Goal: Task Accomplishment & Management: Manage account settings

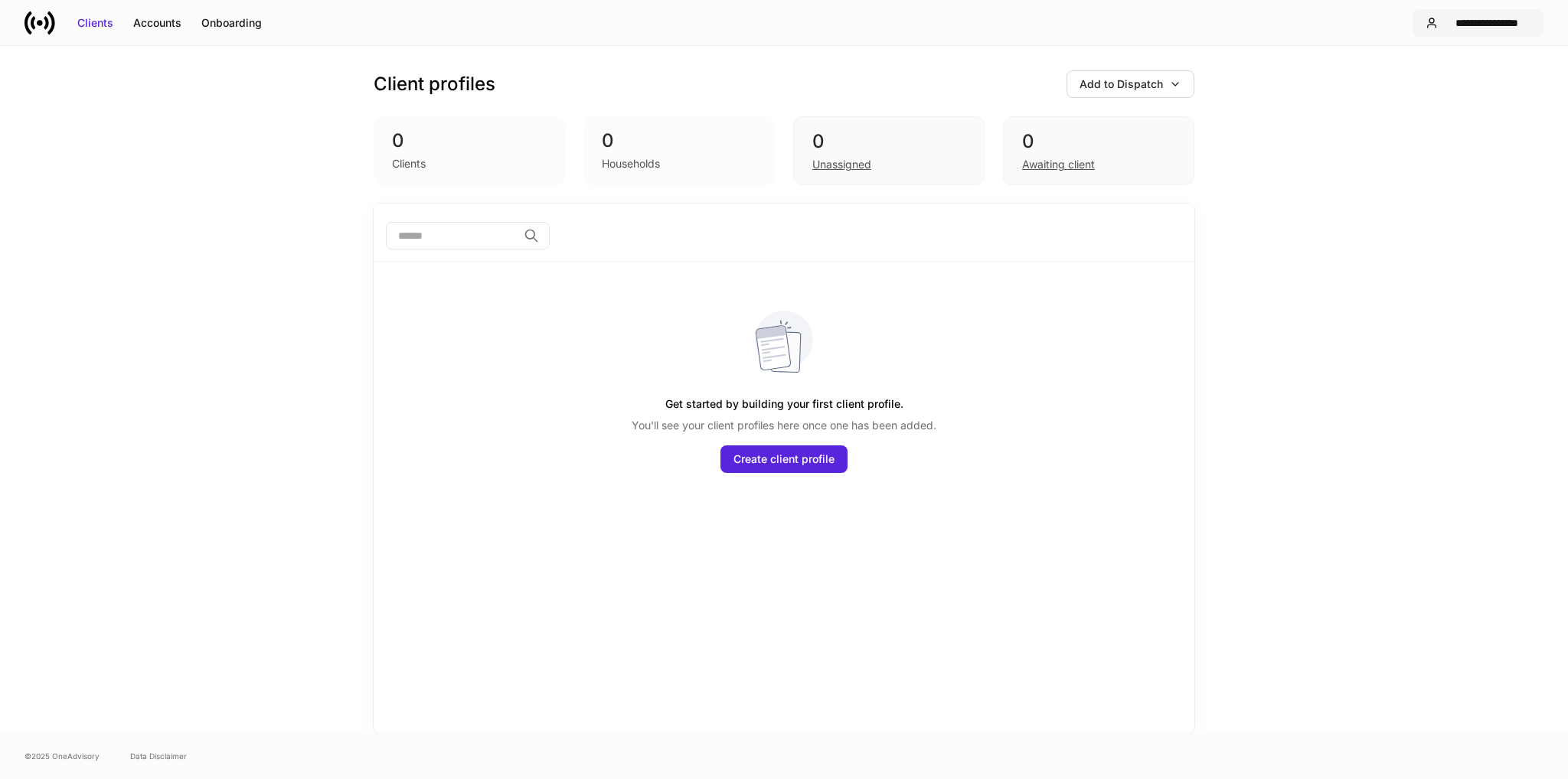
click at [1494, 29] on div "**********" at bounding box center [1487, 23] width 87 height 16
click at [1424, 96] on div "Settings" at bounding box center [1414, 94] width 42 height 16
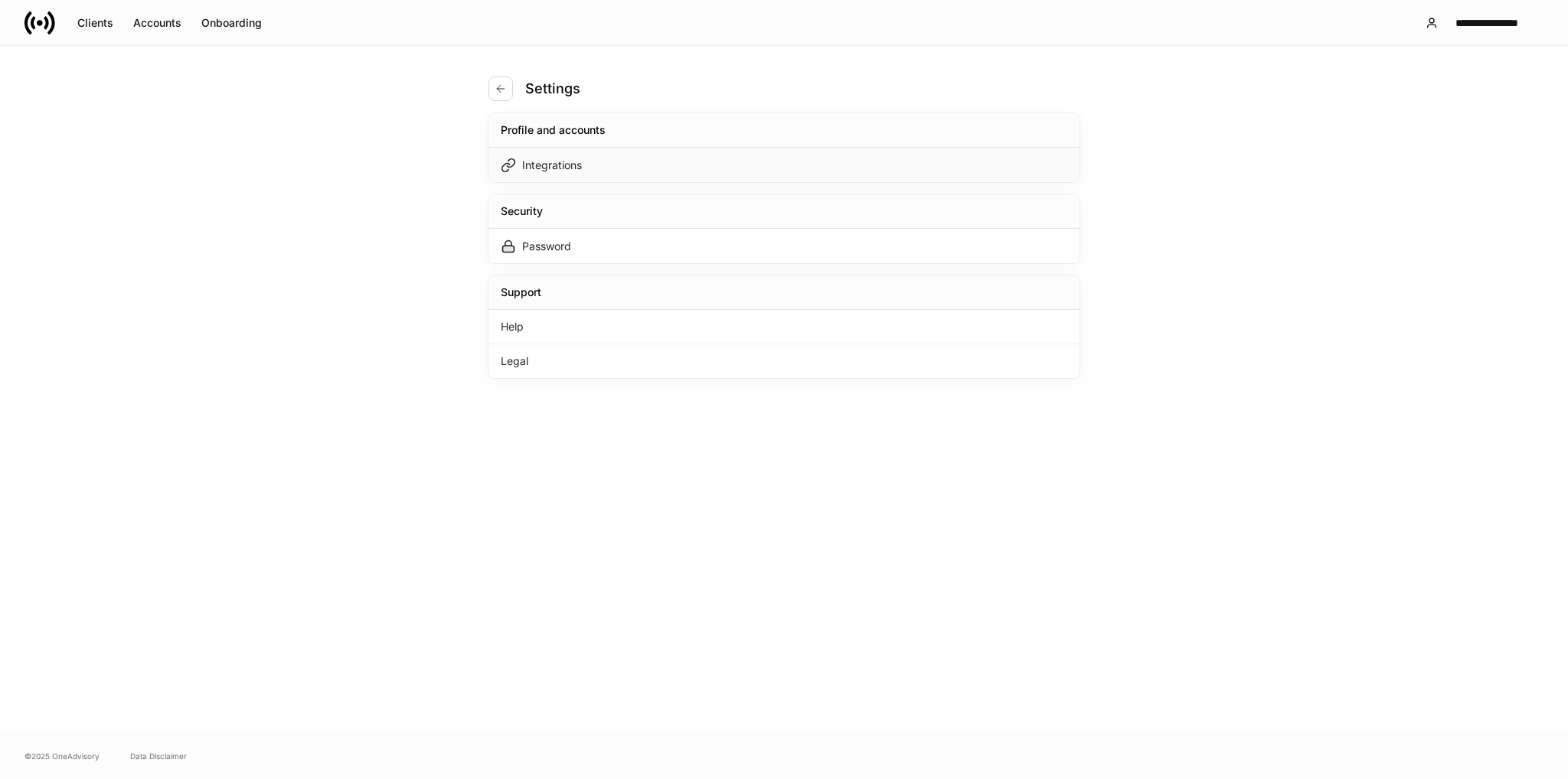
click at [567, 166] on div "Integrations" at bounding box center [552, 165] width 60 height 16
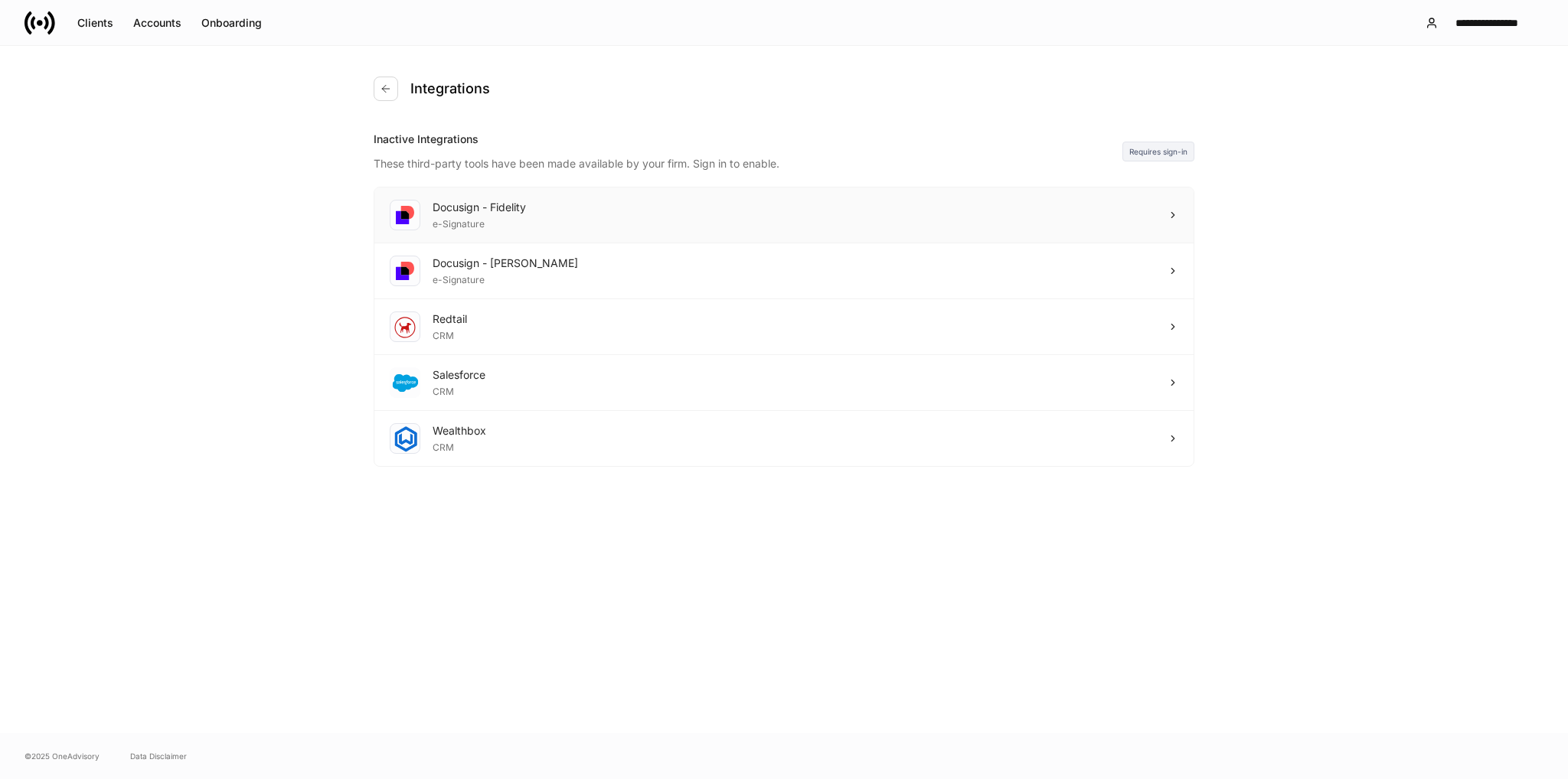
click at [1135, 225] on div "Docusign - Fidelity e-Signature" at bounding box center [784, 215] width 819 height 55
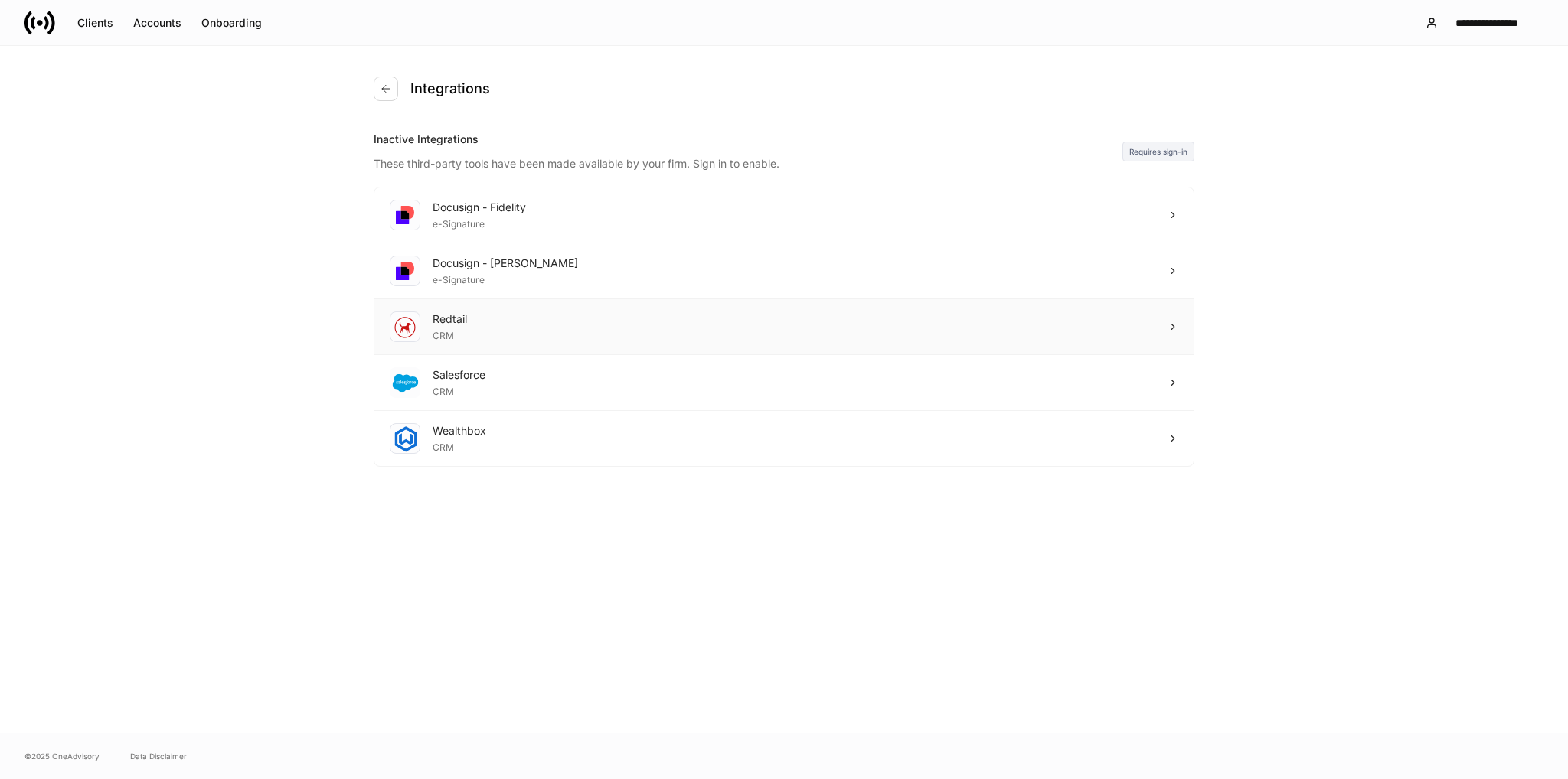
click at [972, 332] on div "Redtail CRM" at bounding box center [784, 327] width 819 height 55
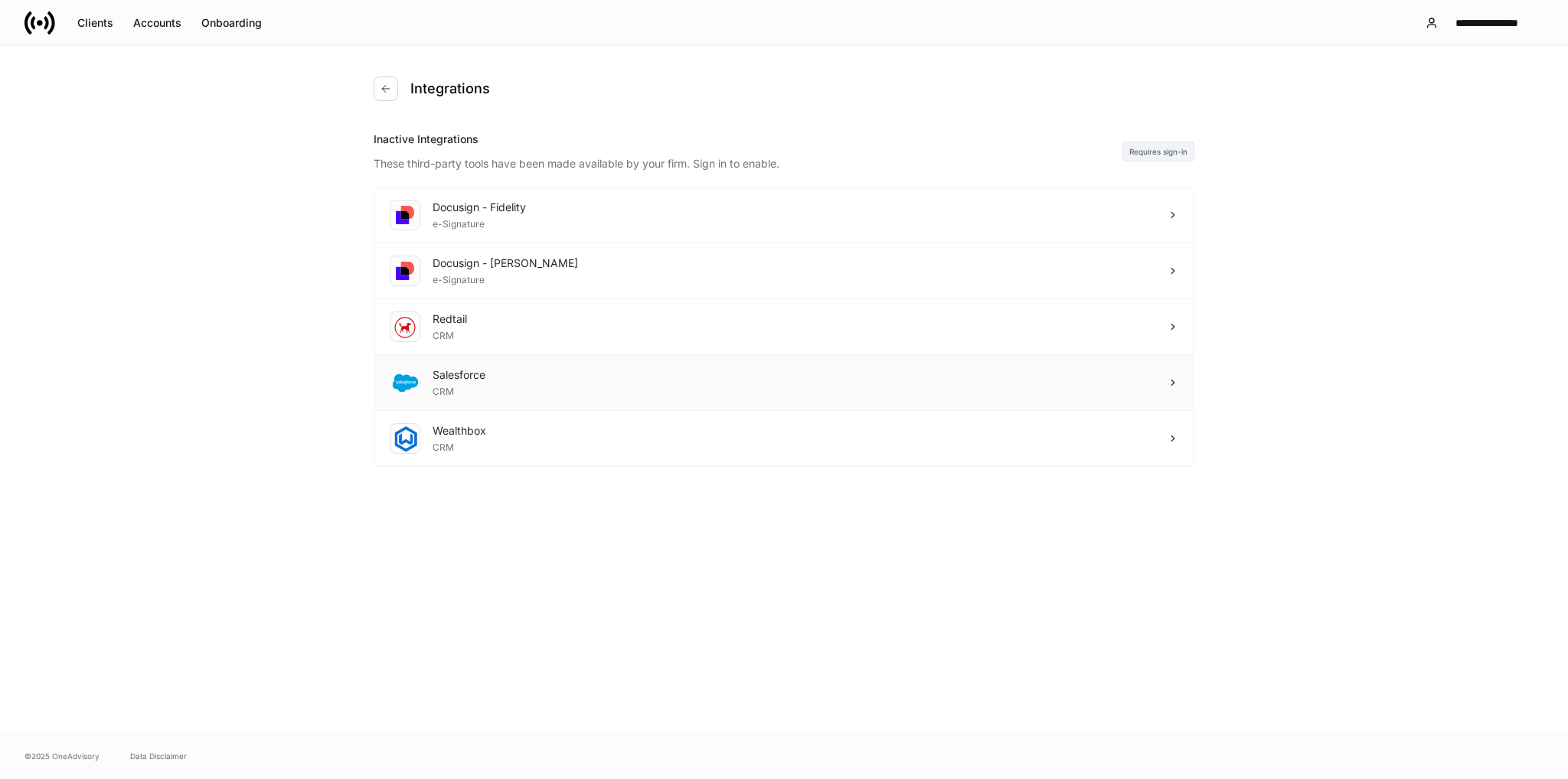
click at [1167, 375] on div "Salesforce CRM" at bounding box center [784, 383] width 819 height 55
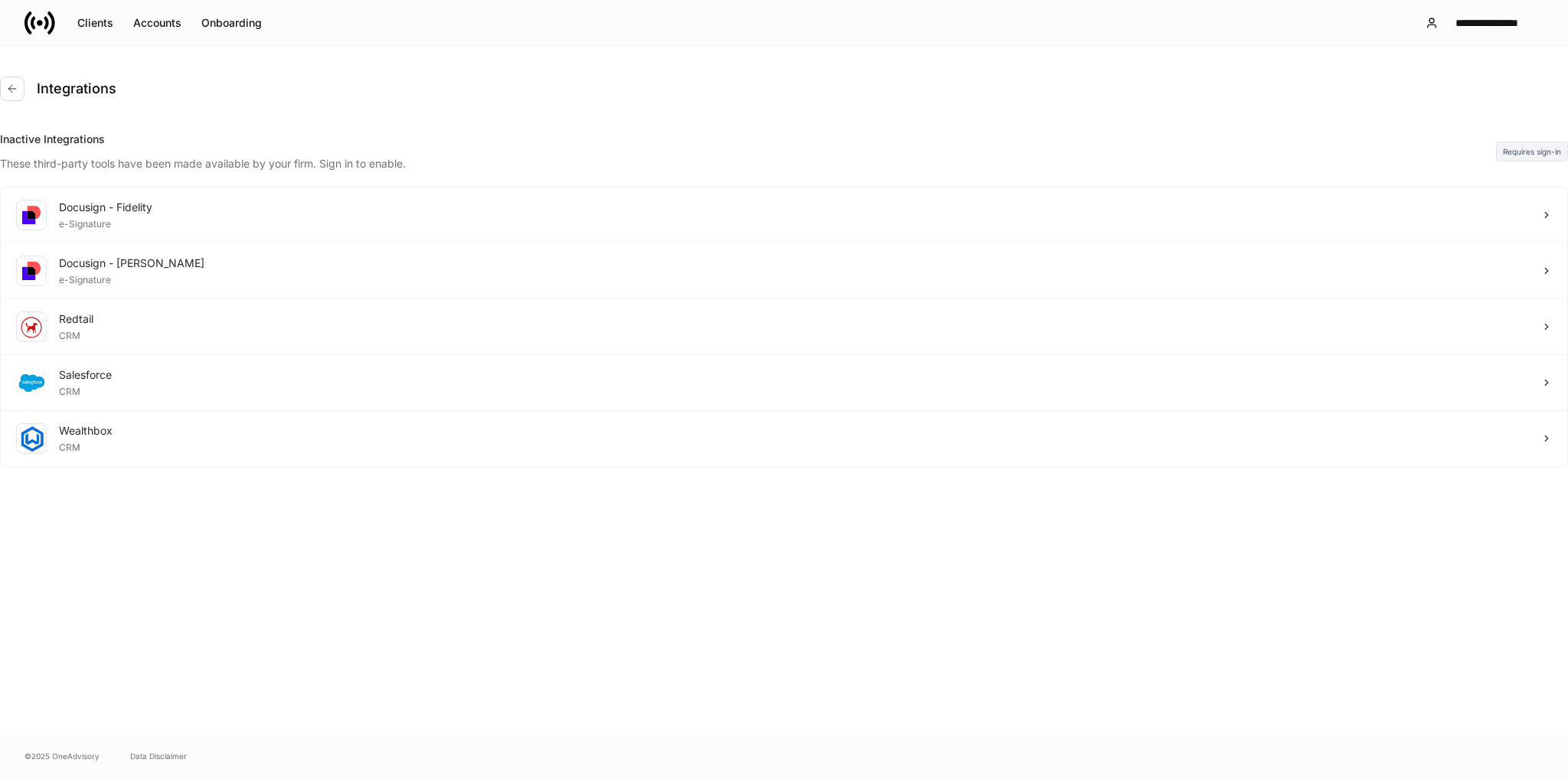
drag, startPoint x: 1540, startPoint y: 28, endPoint x: 1472, endPoint y: 52, distance: 72.1
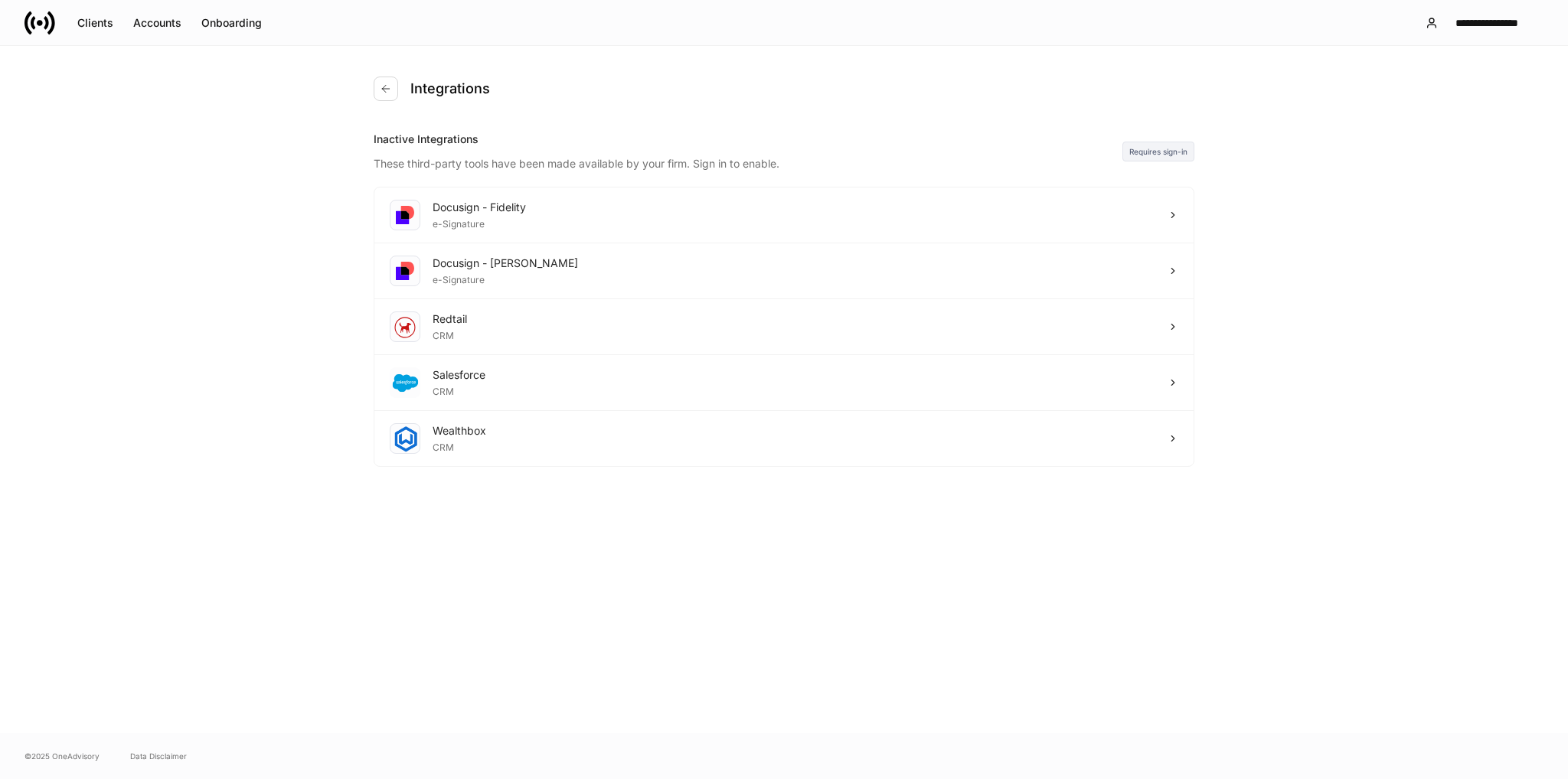
click at [1158, 151] on div "Requires sign-in" at bounding box center [1158, 152] width 72 height 20
click at [549, 456] on div "Wealthbox CRM" at bounding box center [784, 439] width 819 height 55
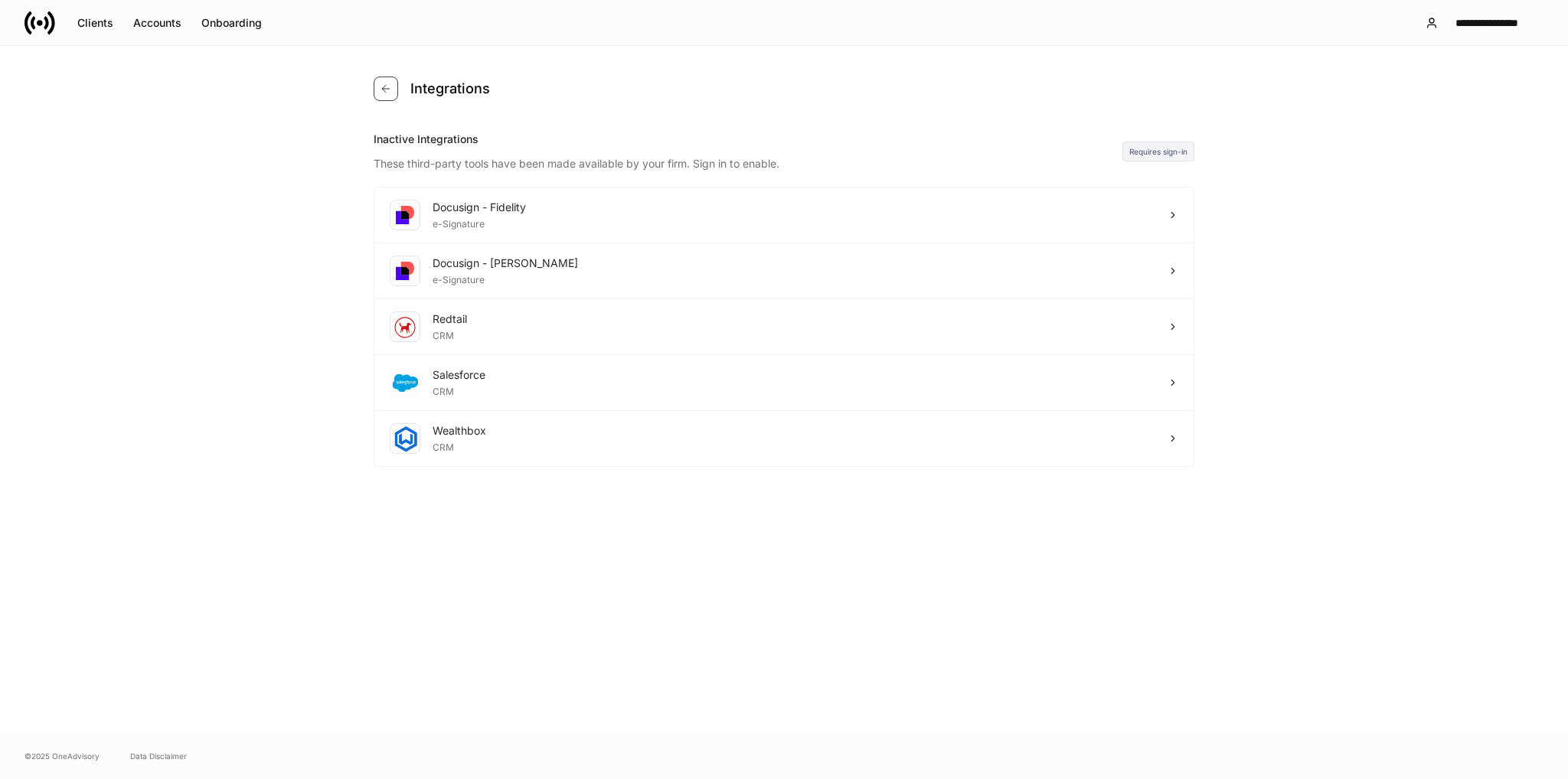
click at [393, 91] on button "button" at bounding box center [386, 89] width 24 height 24
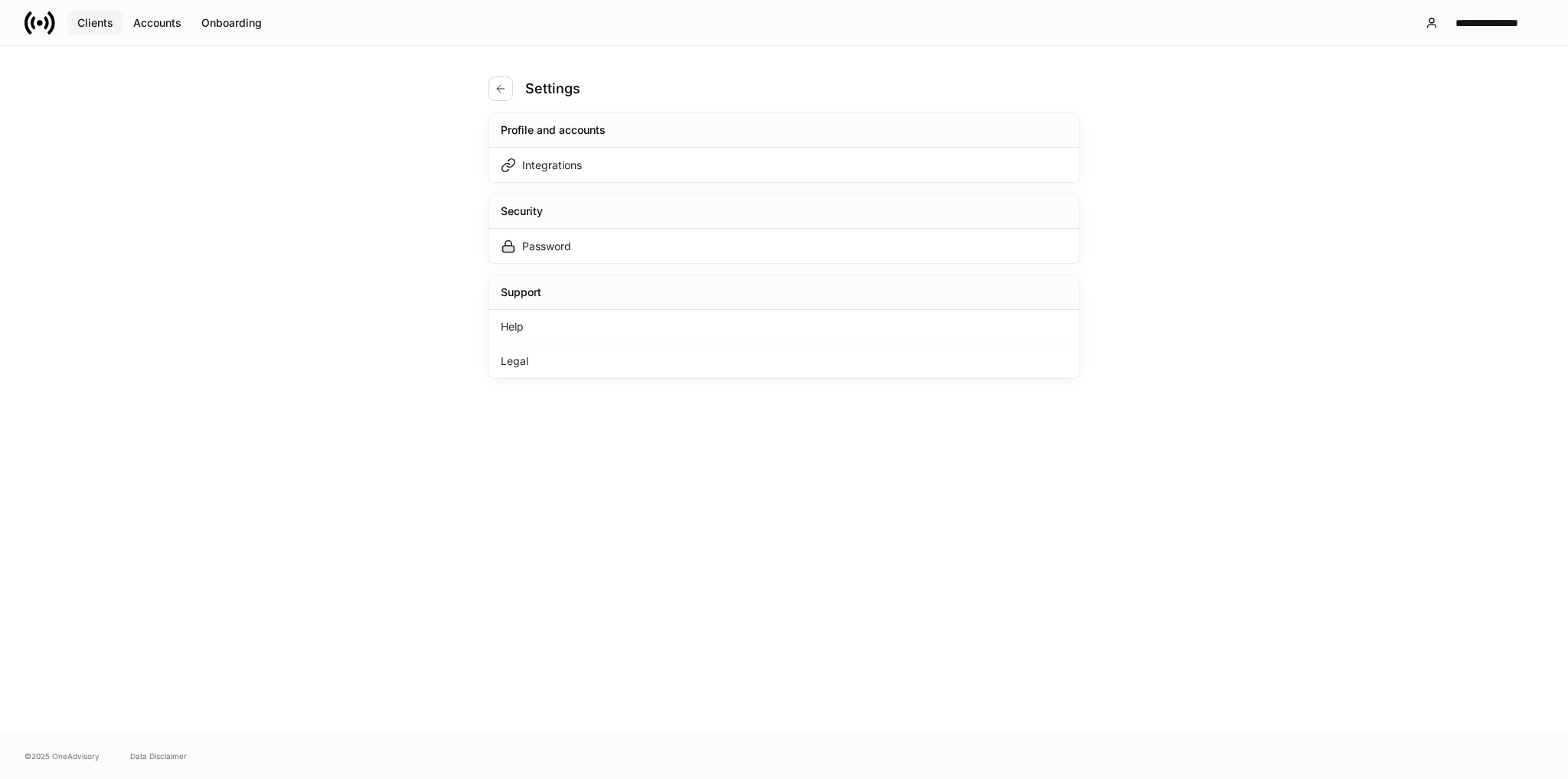
click at [92, 20] on div "Clients" at bounding box center [95, 23] width 36 height 16
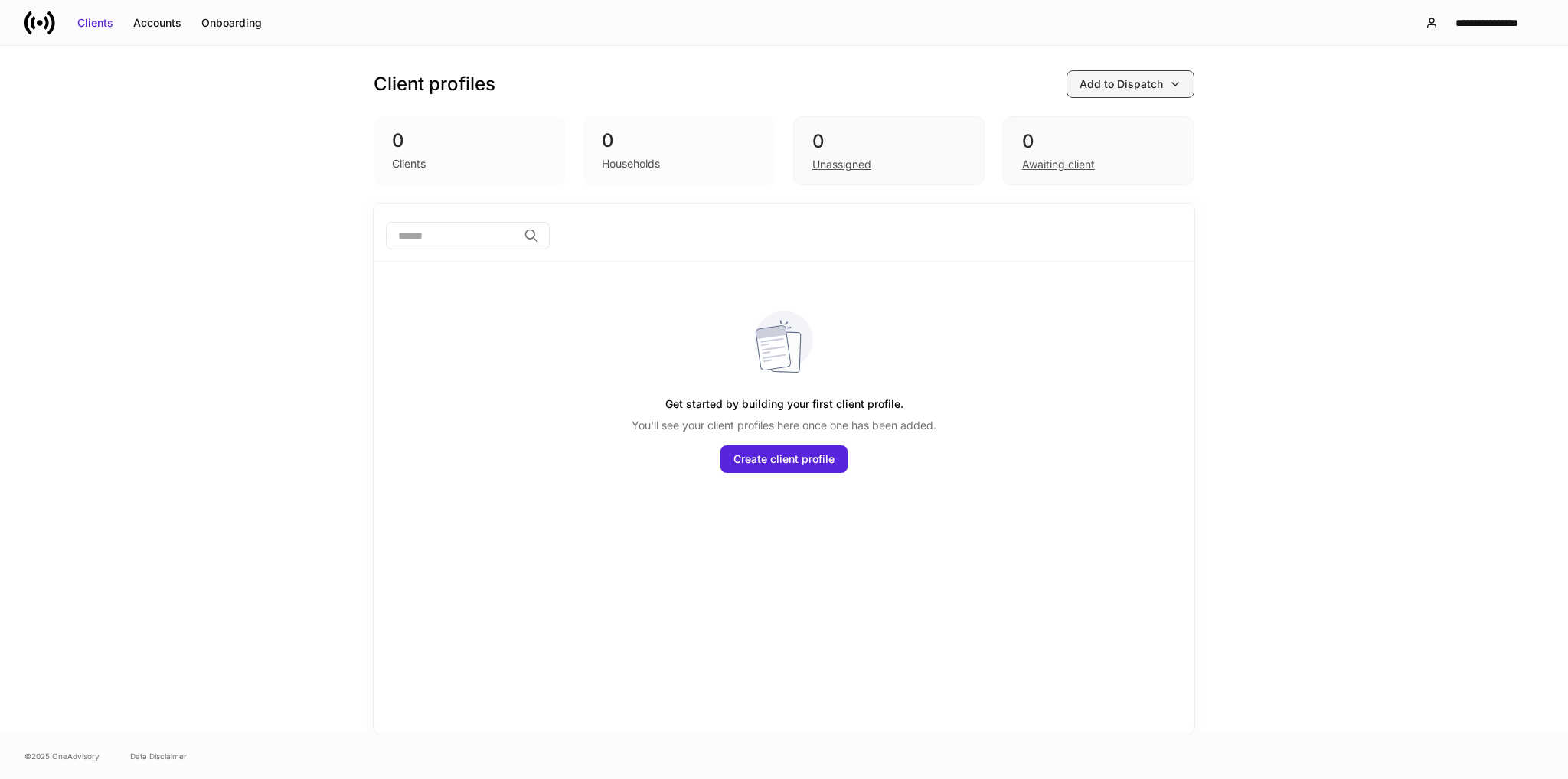
click at [1114, 83] on div "Add to Dispatch" at bounding box center [1121, 84] width 83 height 16
